Goal: Task Accomplishment & Management: Manage account settings

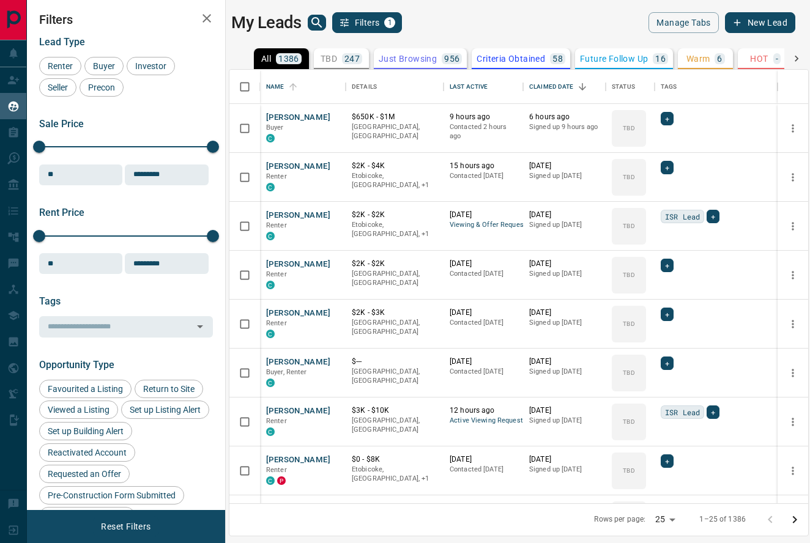
scroll to position [434, 579]
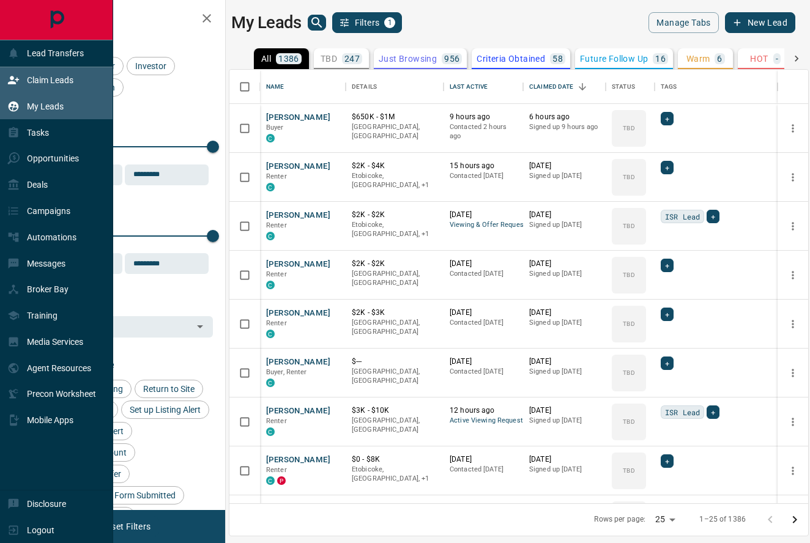
click at [38, 72] on div "Claim Leads" at bounding box center [40, 80] width 66 height 20
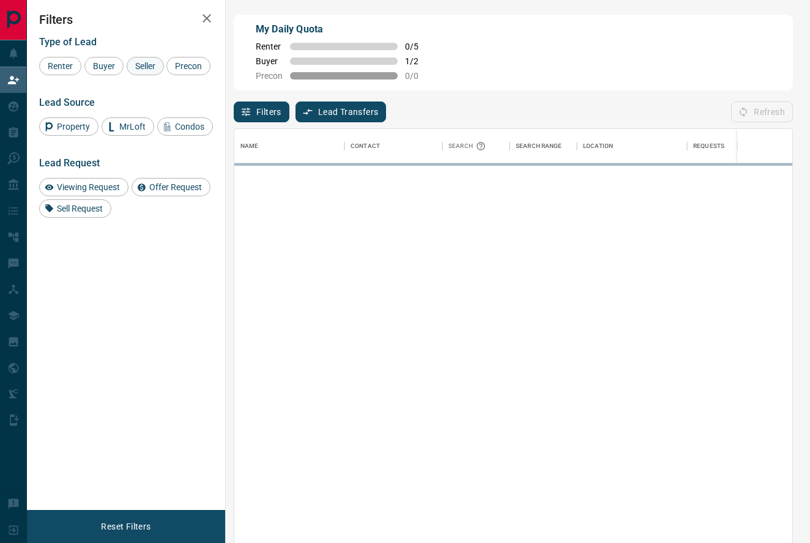
scroll to position [415, 558]
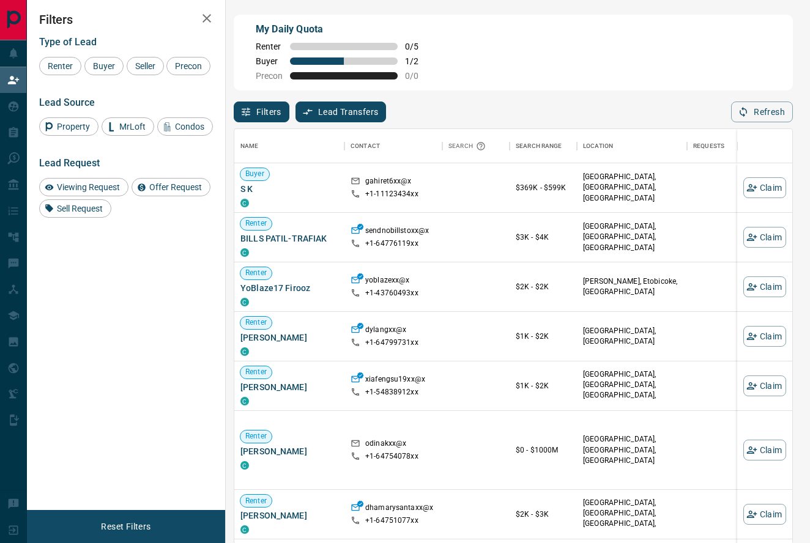
click at [277, 113] on button "Filters" at bounding box center [262, 112] width 56 height 21
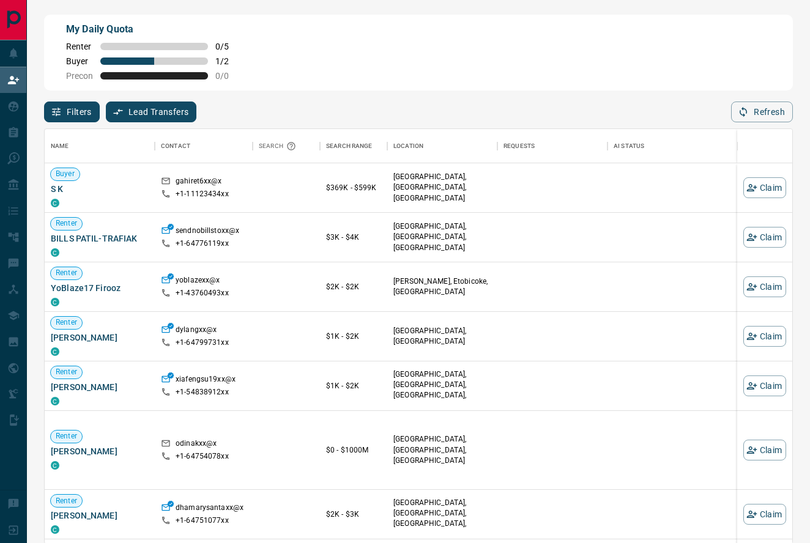
scroll to position [1, 1]
click at [80, 108] on button "Filters" at bounding box center [72, 112] width 56 height 21
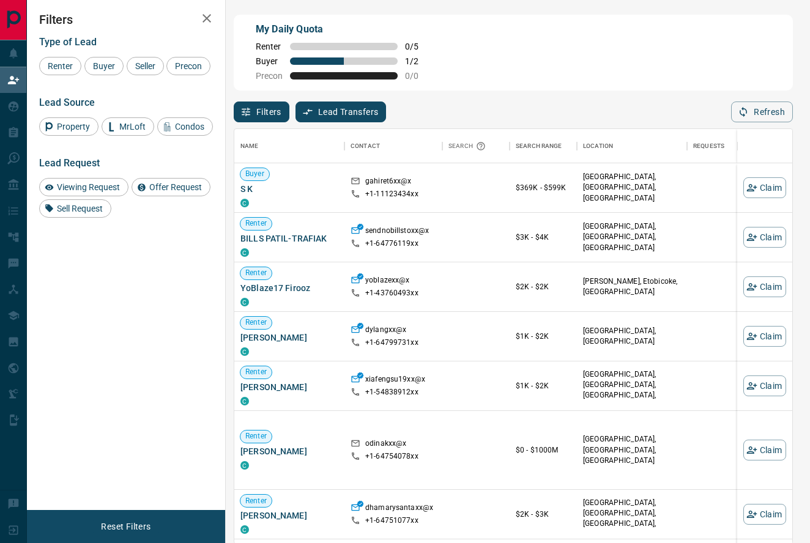
scroll to position [415, 558]
click at [102, 73] on div "Buyer" at bounding box center [103, 66] width 39 height 18
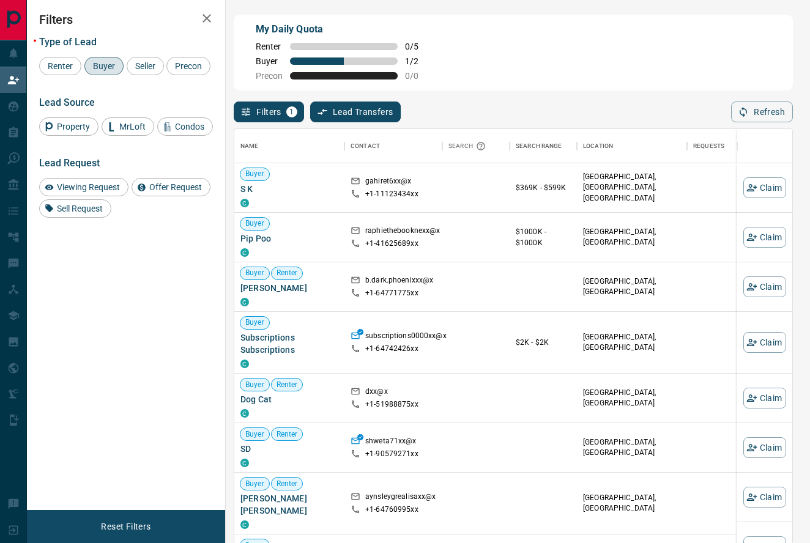
click at [479, 61] on div "My Daily Quota Renter 0 / 5 Buyer 1 / 2 Precon 0 / 0" at bounding box center [513, 53] width 559 height 76
click at [59, 65] on span "Renter" at bounding box center [60, 66] width 34 height 10
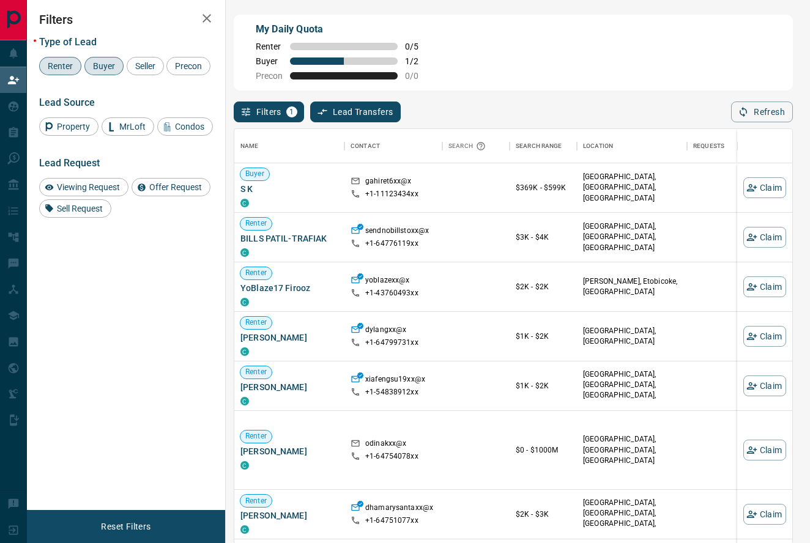
click at [579, 43] on div "My Daily Quota Renter 0 / 5 Buyer 1 / 2 Precon 0 / 0" at bounding box center [513, 53] width 559 height 76
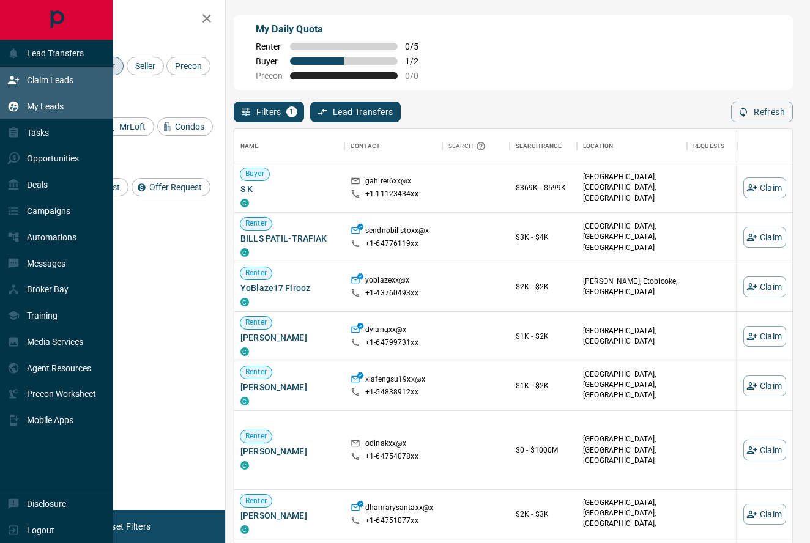
click at [61, 115] on div "My Leads" at bounding box center [35, 106] width 56 height 20
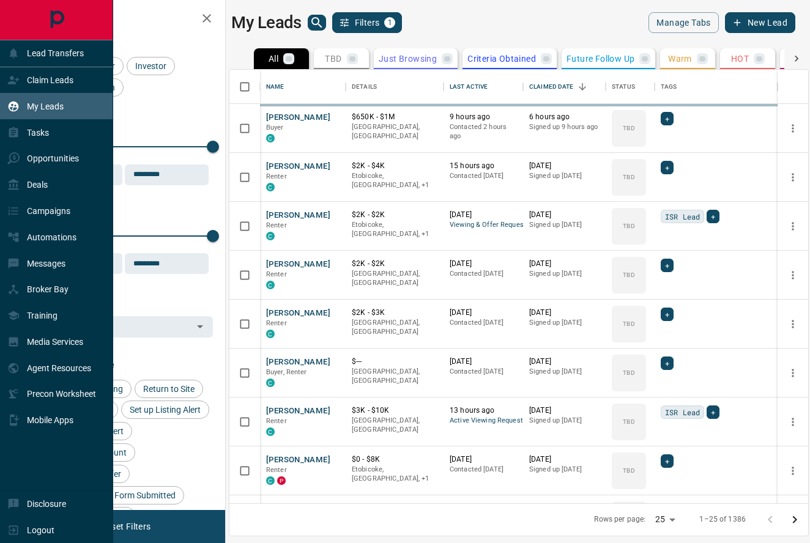
scroll to position [434, 579]
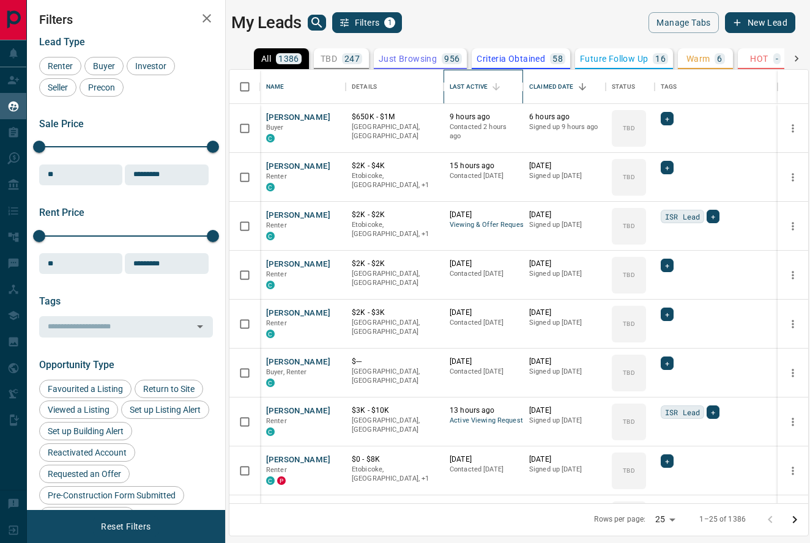
click at [497, 88] on icon "Sort" at bounding box center [495, 86] width 7 height 7
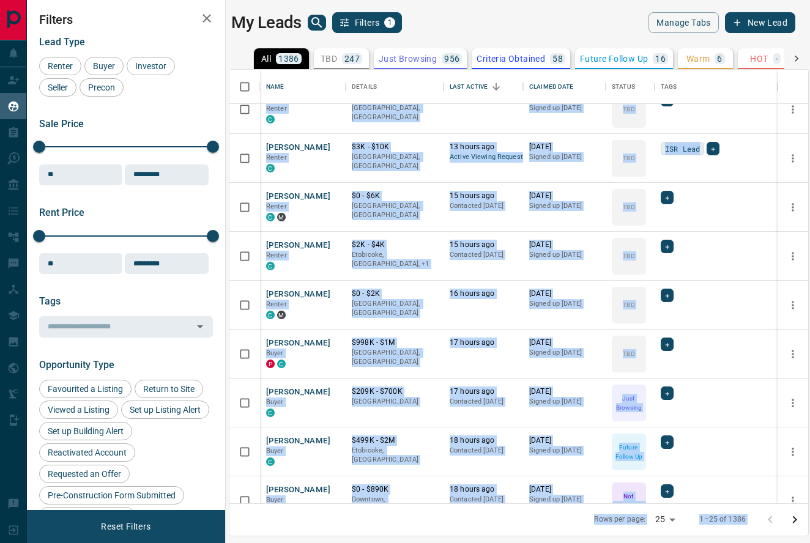
scroll to position [629, 0]
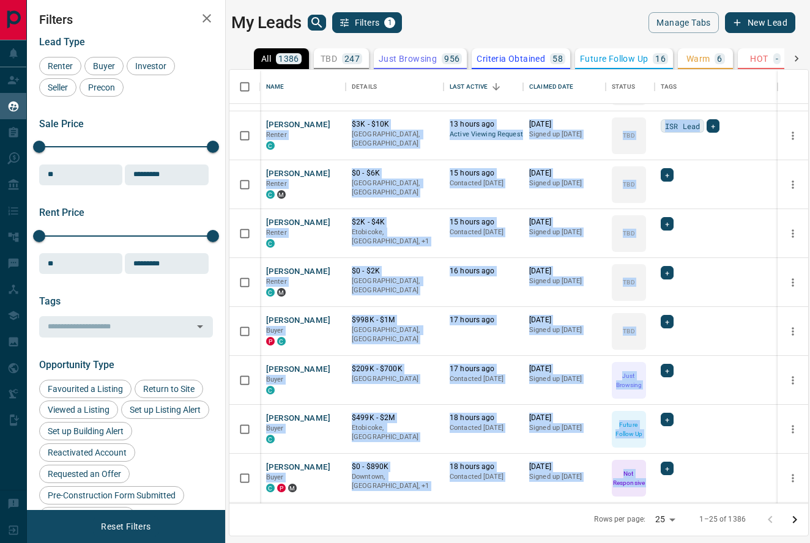
drag, startPoint x: 741, startPoint y: 456, endPoint x: 780, endPoint y: 347, distance: 116.1
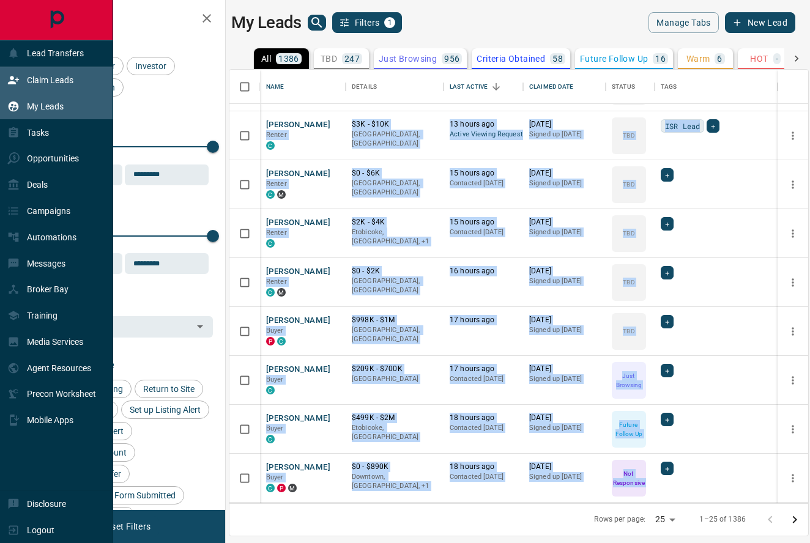
click at [71, 85] on p "Claim Leads" at bounding box center [50, 80] width 46 height 10
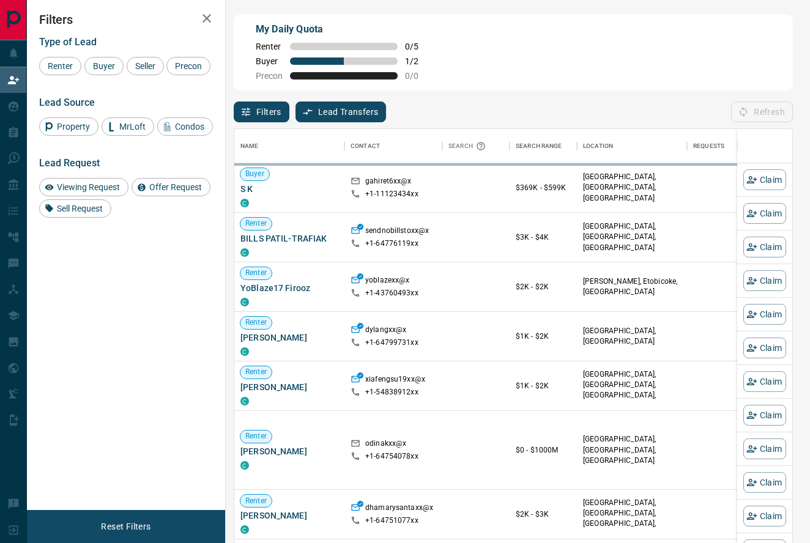
scroll to position [1, 1]
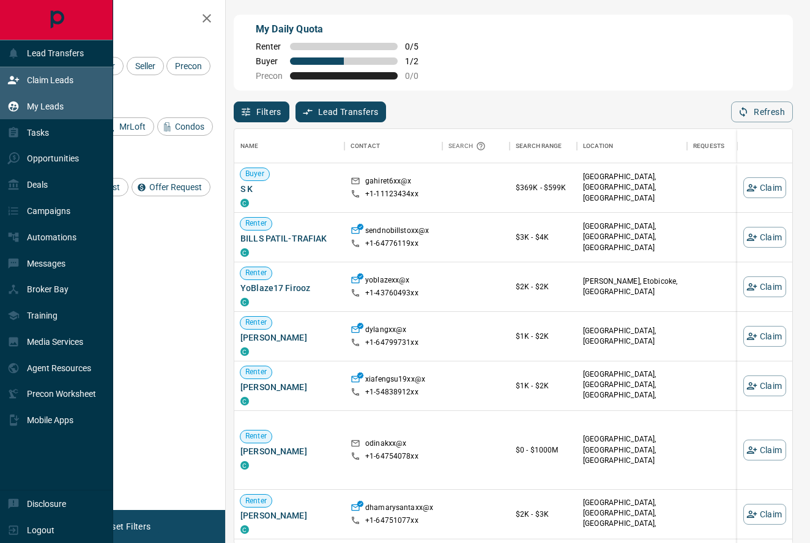
click at [70, 110] on div "My Leads" at bounding box center [56, 106] width 113 height 26
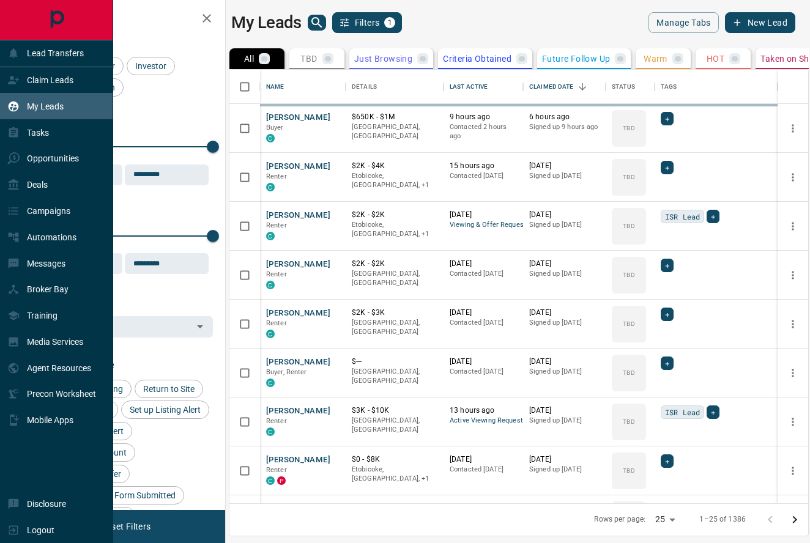
scroll to position [1, 1]
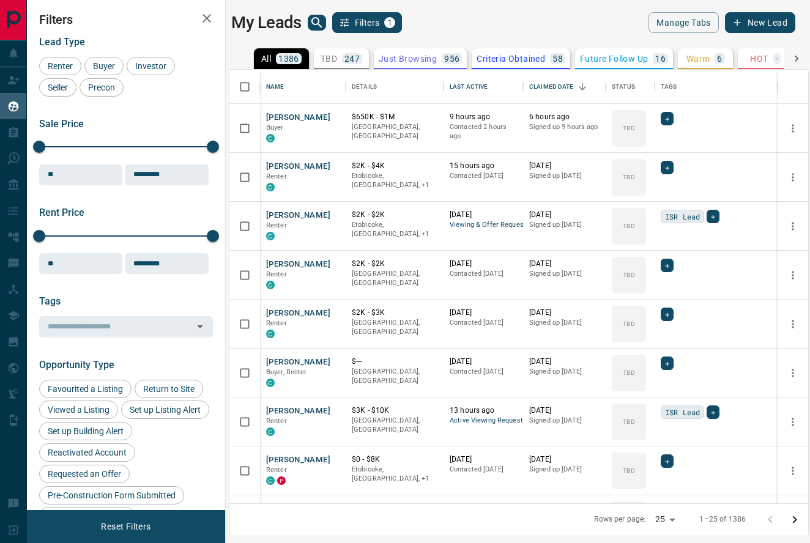
click at [503, 14] on div "My Leads Filters 1" at bounding box center [372, 22] width 282 height 21
